Goal: Information Seeking & Learning: Learn about a topic

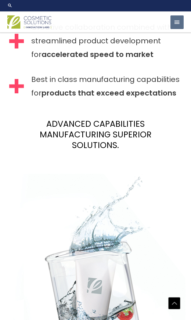
scroll to position [1261, 0]
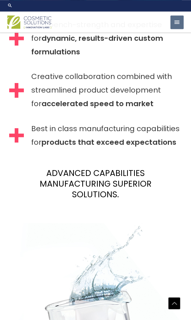
click at [172, 24] on button "Main Menu" at bounding box center [176, 22] width 13 height 14
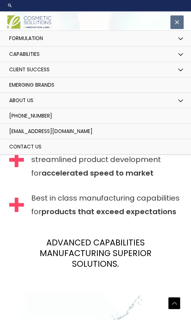
scroll to position [1190, 0]
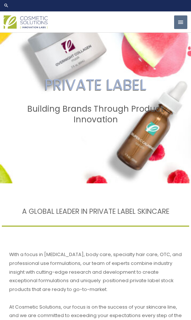
click at [15, 4] on link "Search icon link" at bounding box center [96, 5] width 184 height 5
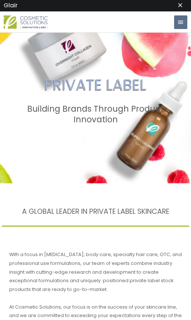
type input "Glair"
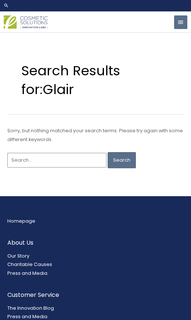
click at [56, 159] on input "Search for:" at bounding box center [56, 160] width 99 height 14
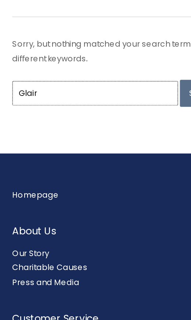
type input "Glair"
click at [108, 152] on input "Search" at bounding box center [122, 160] width 28 height 16
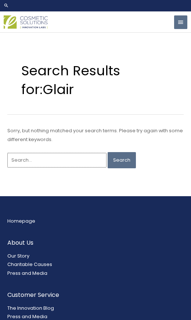
click at [59, 155] on input "Search for:" at bounding box center [56, 160] width 99 height 14
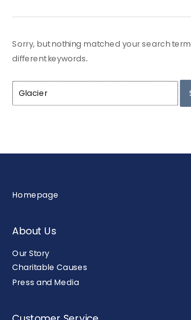
type input "Glacier"
click at [108, 152] on input "Search" at bounding box center [122, 160] width 28 height 16
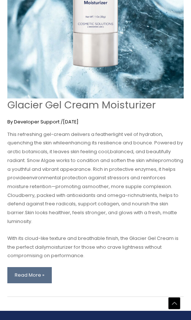
scroll to position [162, 0]
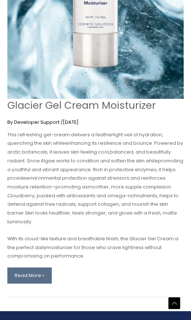
click at [40, 267] on link "Glacier Gel Cream Moisturizer Read More »" at bounding box center [29, 275] width 44 height 16
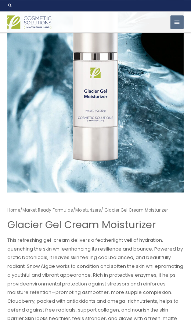
scroll to position [83, 0]
